Goal: Task Accomplishment & Management: Manage account settings

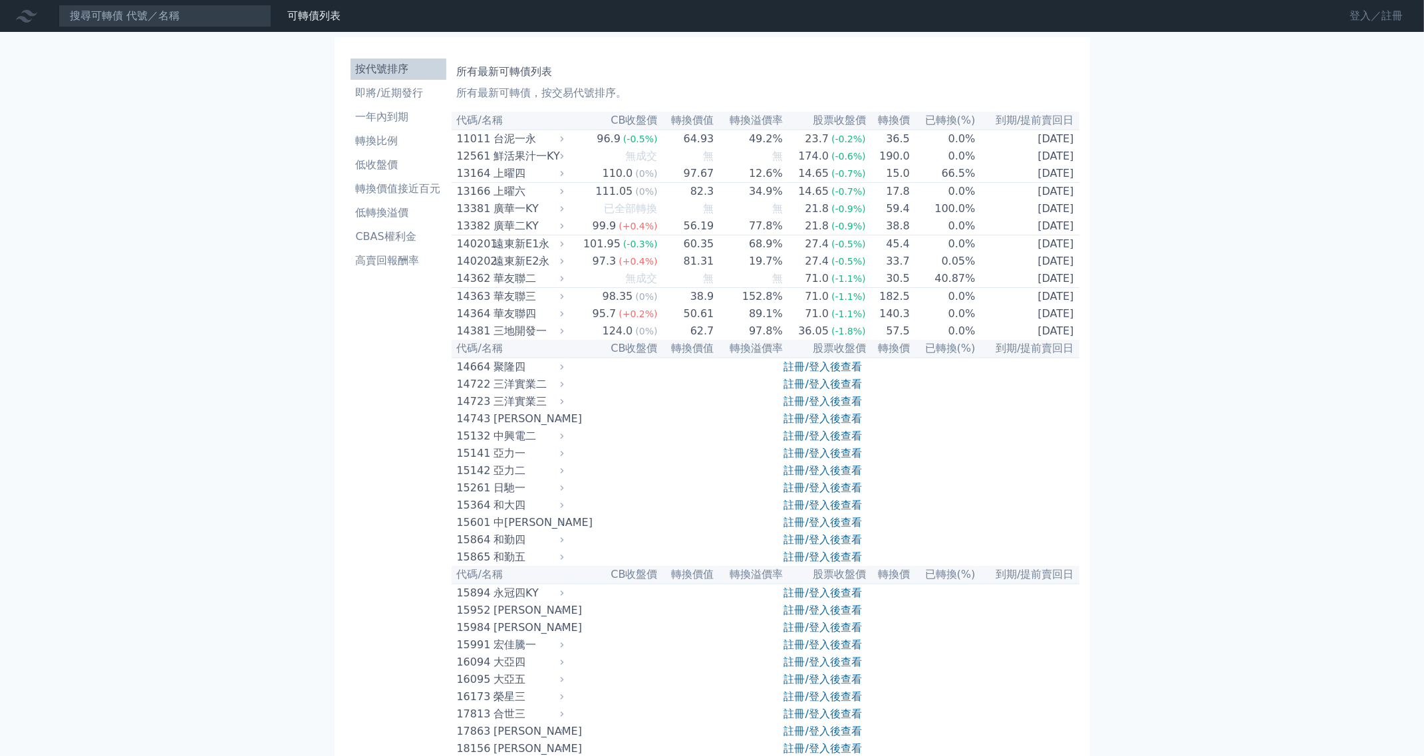
click at [1339, 12] on link "登入／註冊" at bounding box center [1376, 15] width 74 height 21
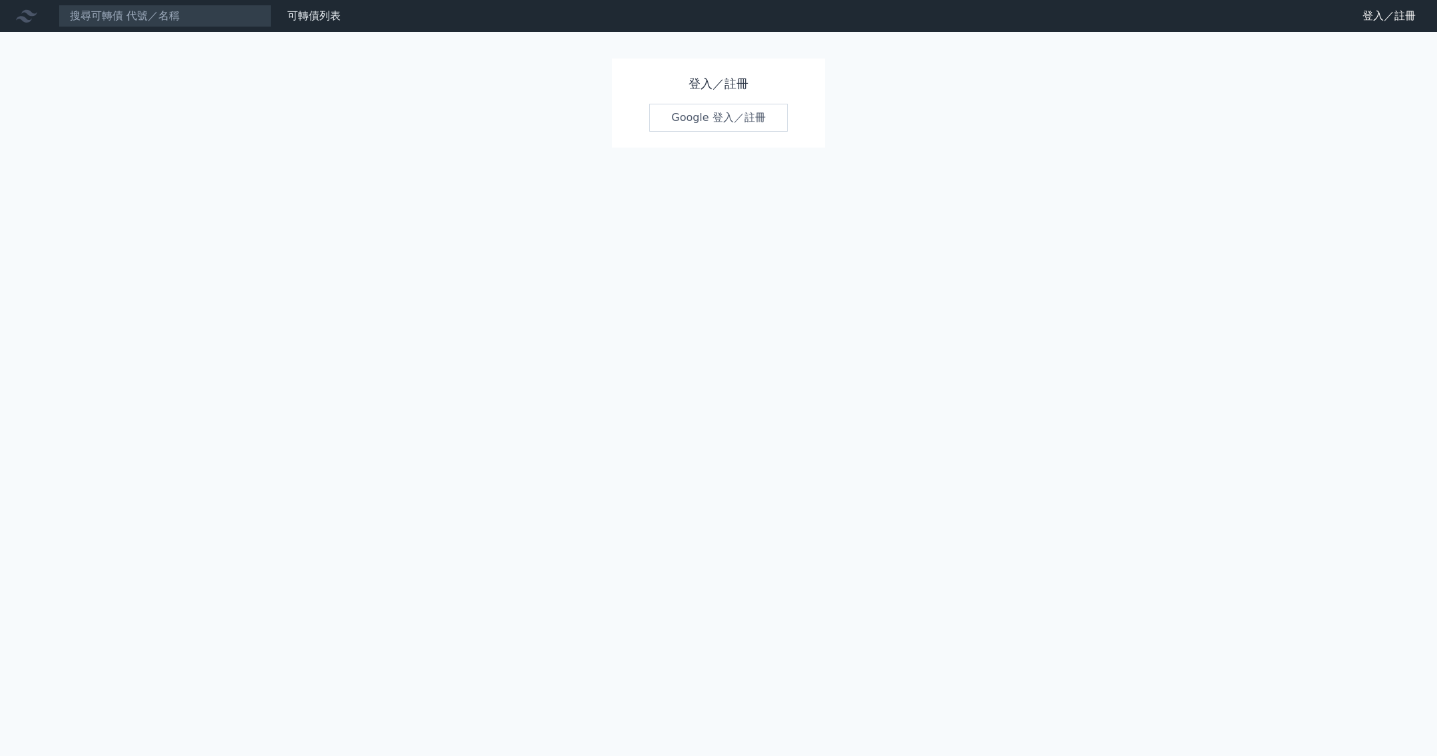
click at [682, 132] on link "Google 登入／註冊" at bounding box center [718, 118] width 138 height 28
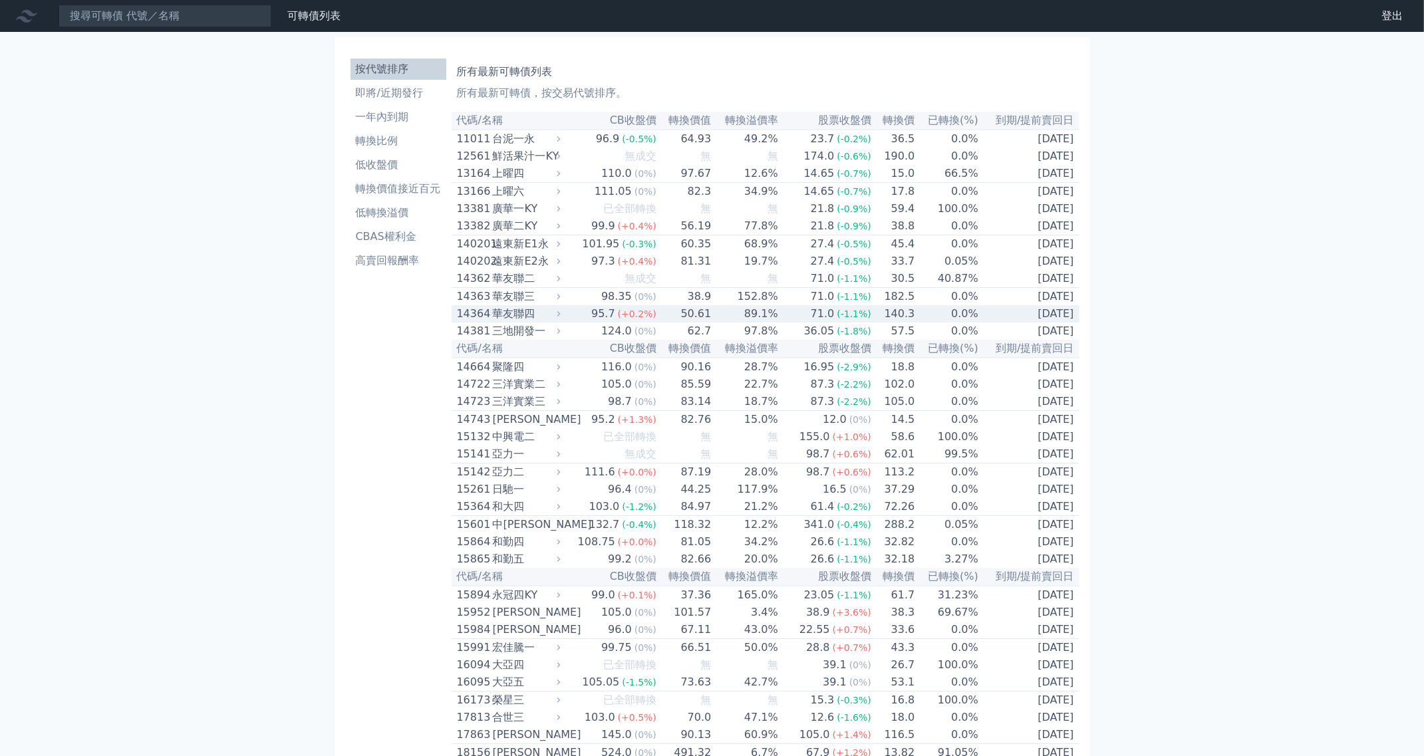
scroll to position [7539, 0]
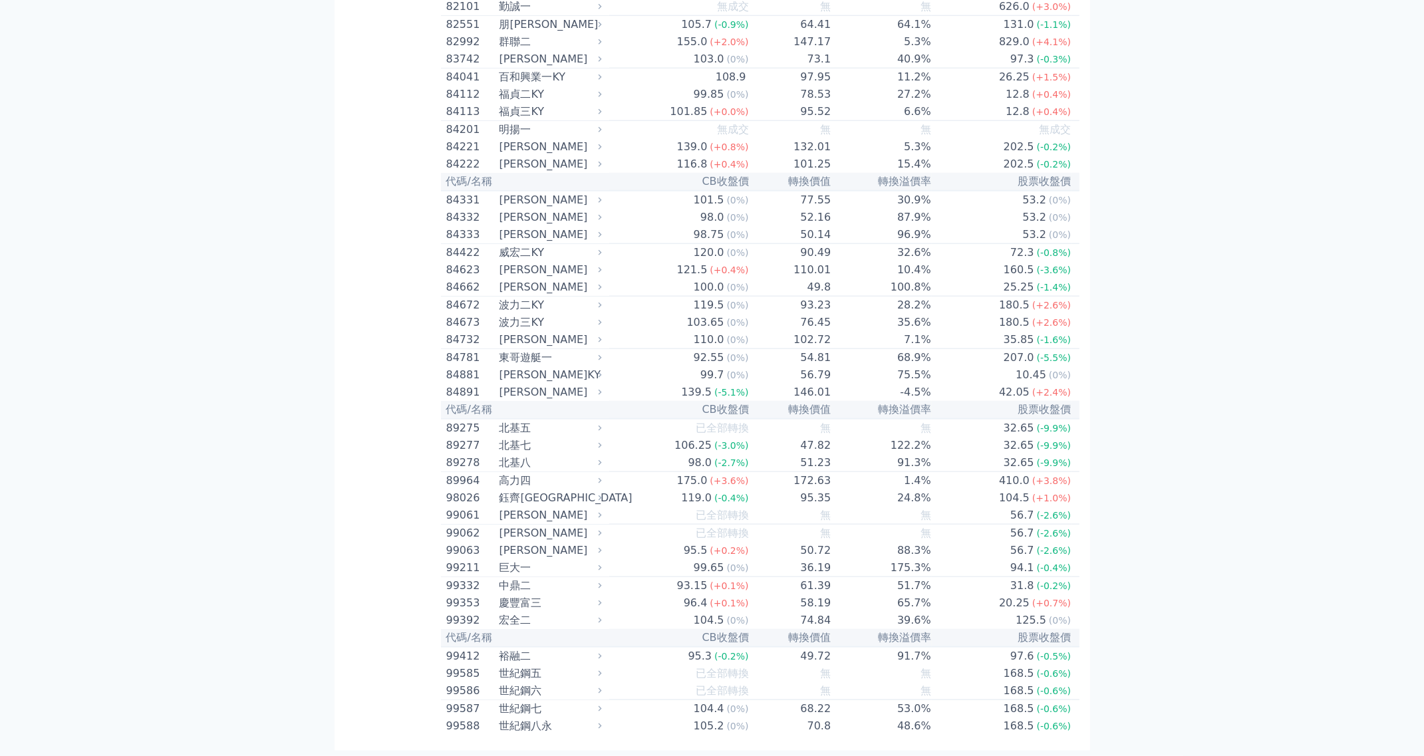
scroll to position [7815, 0]
